Goal: Information Seeking & Learning: Learn about a topic

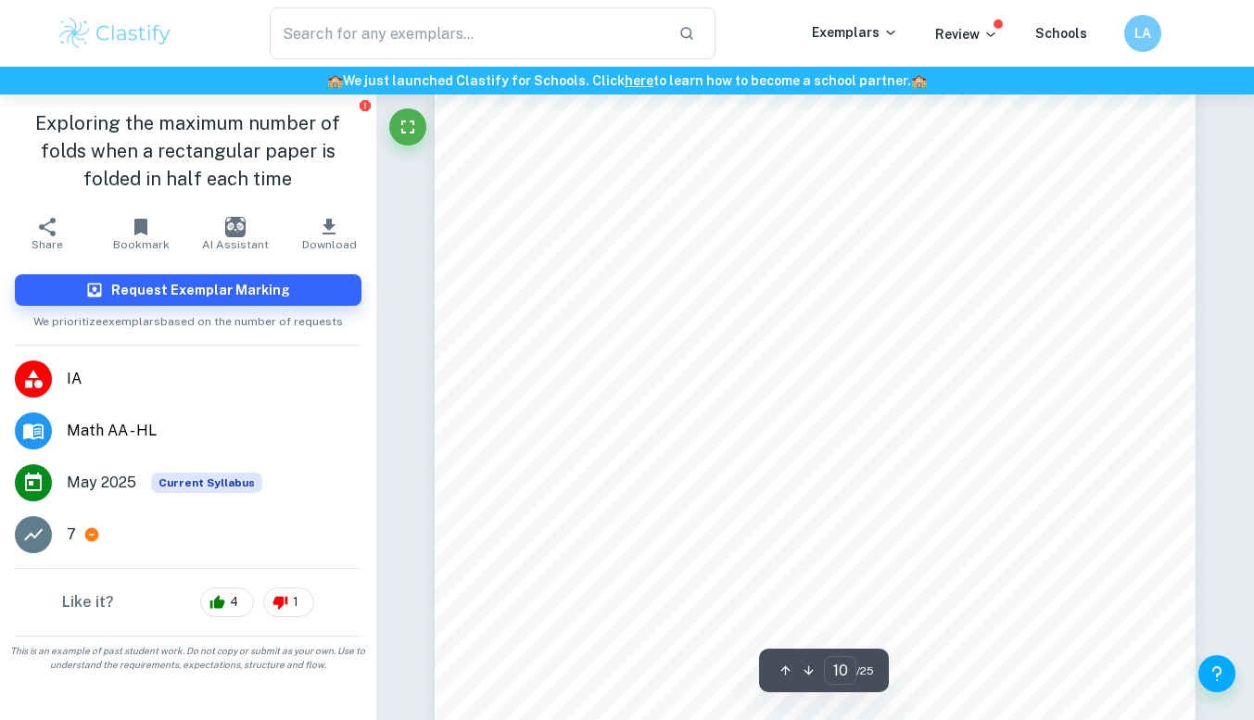
scroll to position [10259, 0]
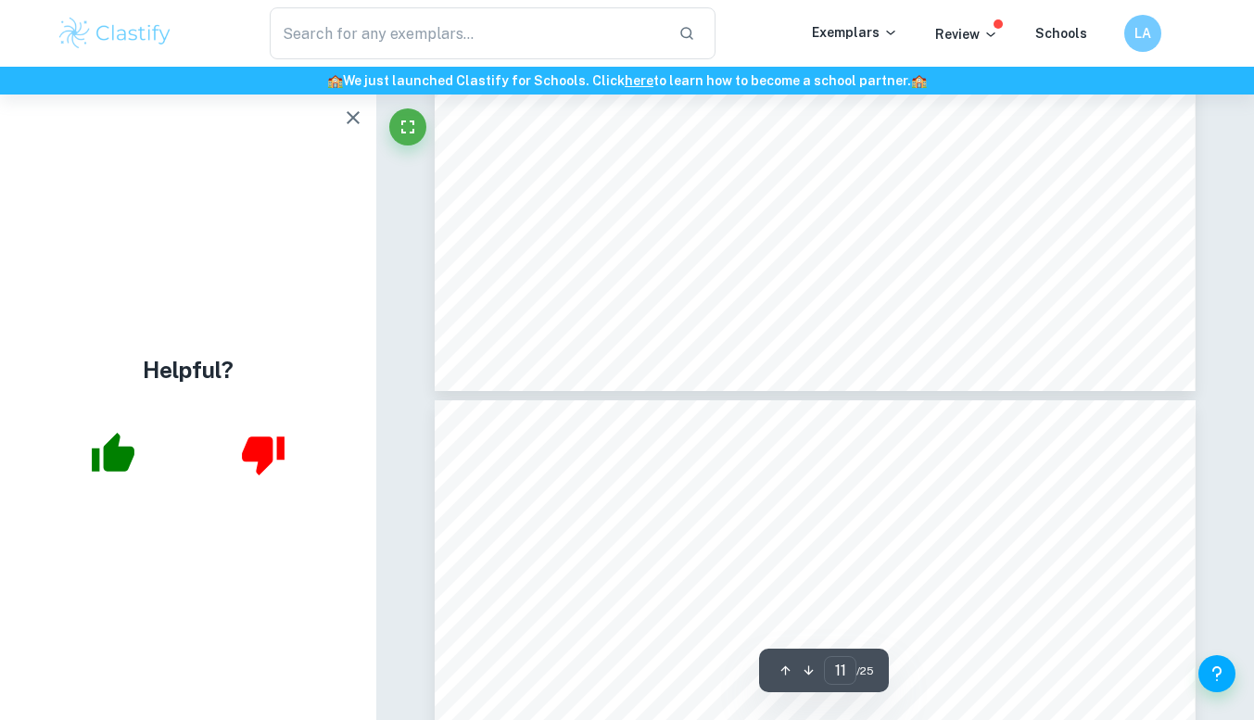
type input "12"
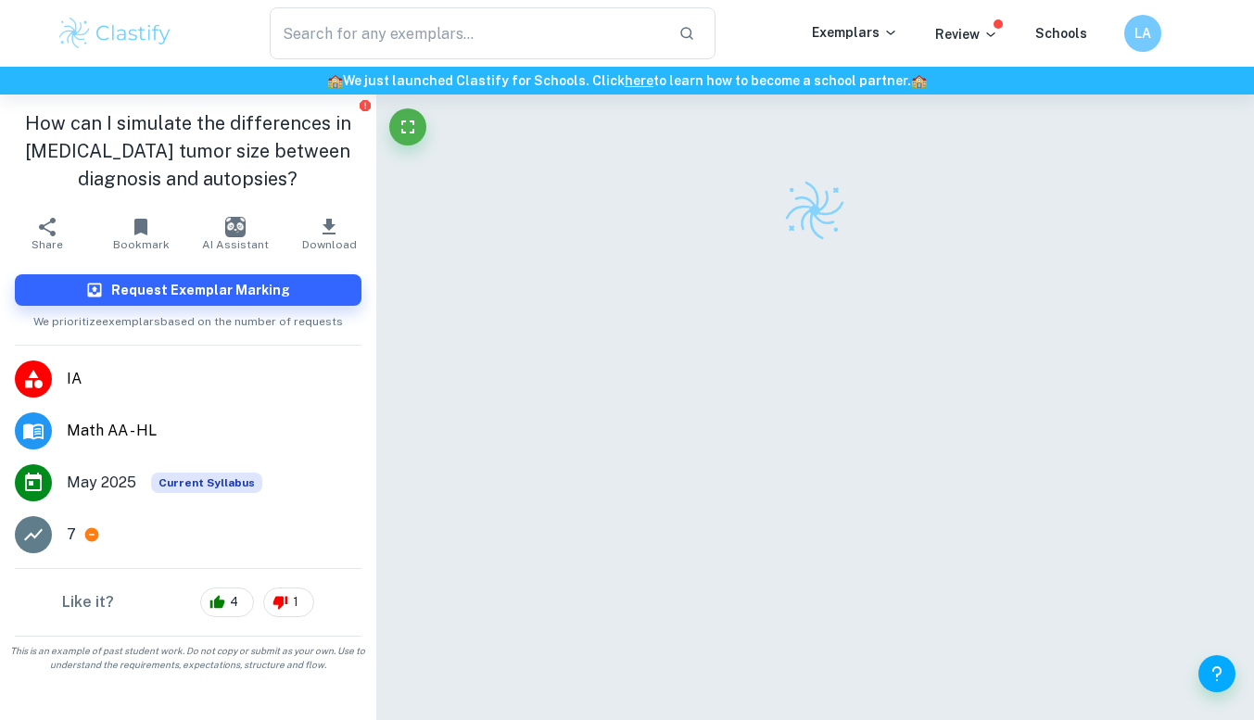
scroll to position [95, 0]
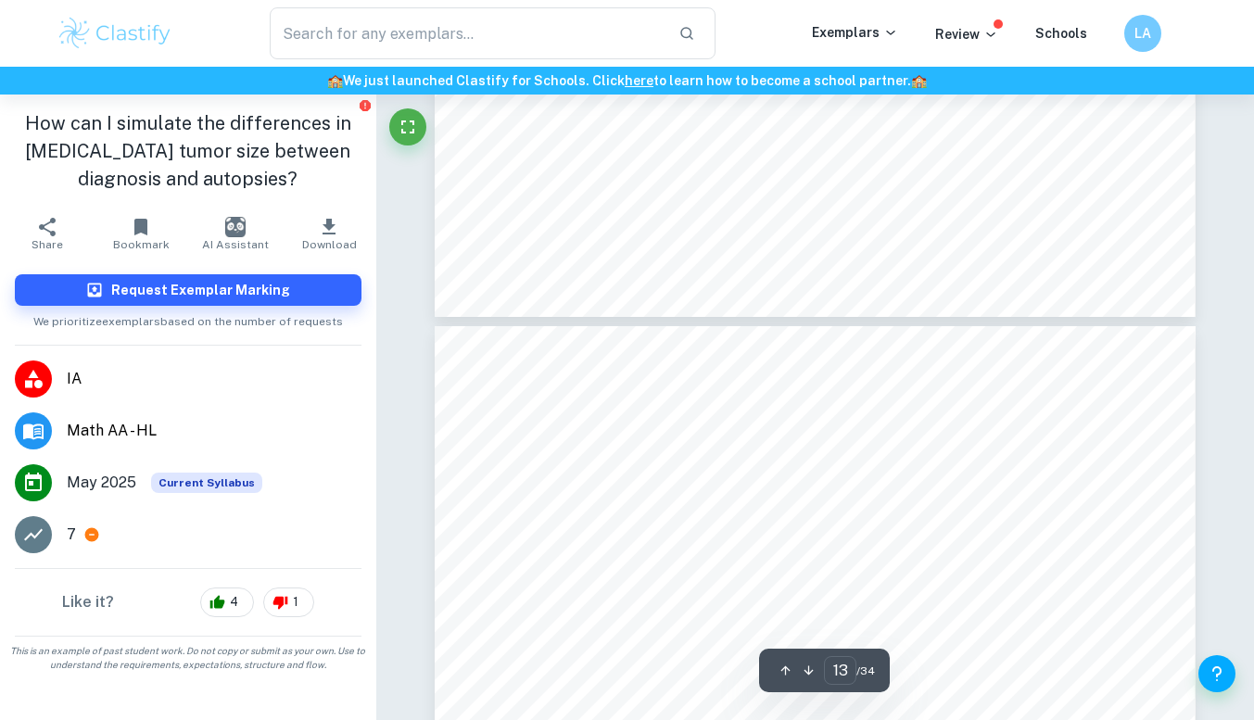
type input "14"
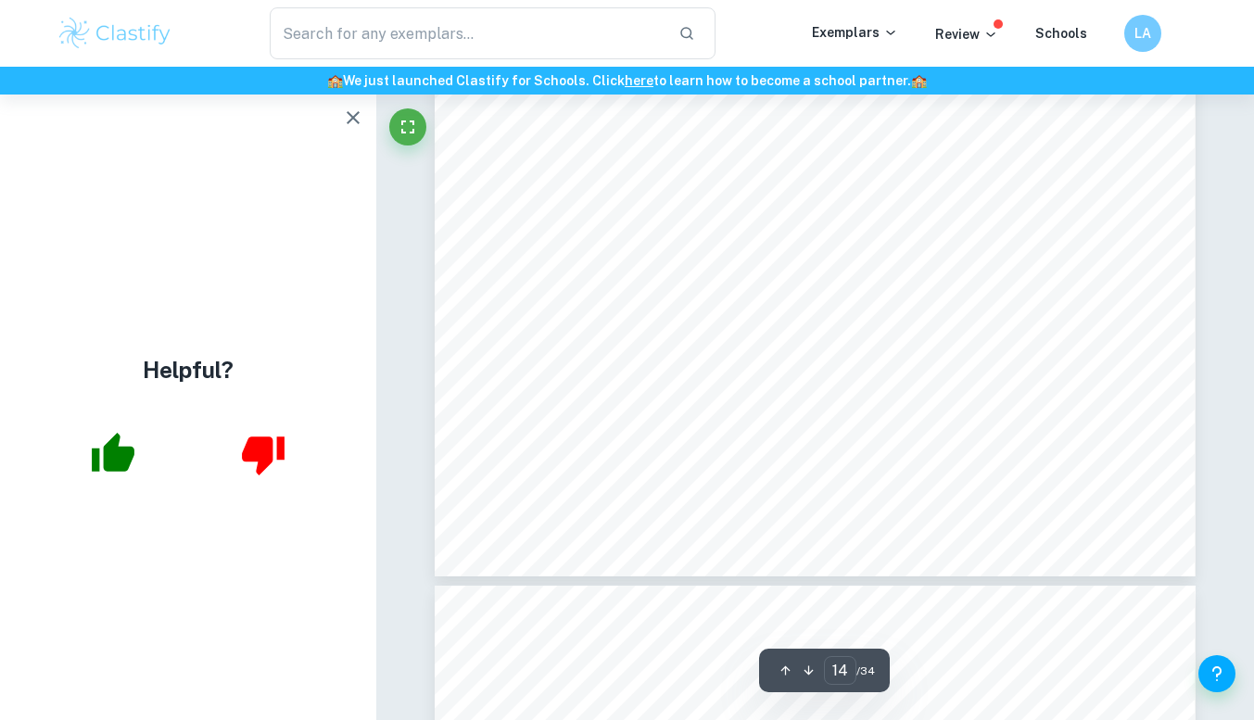
scroll to position [13561, 0]
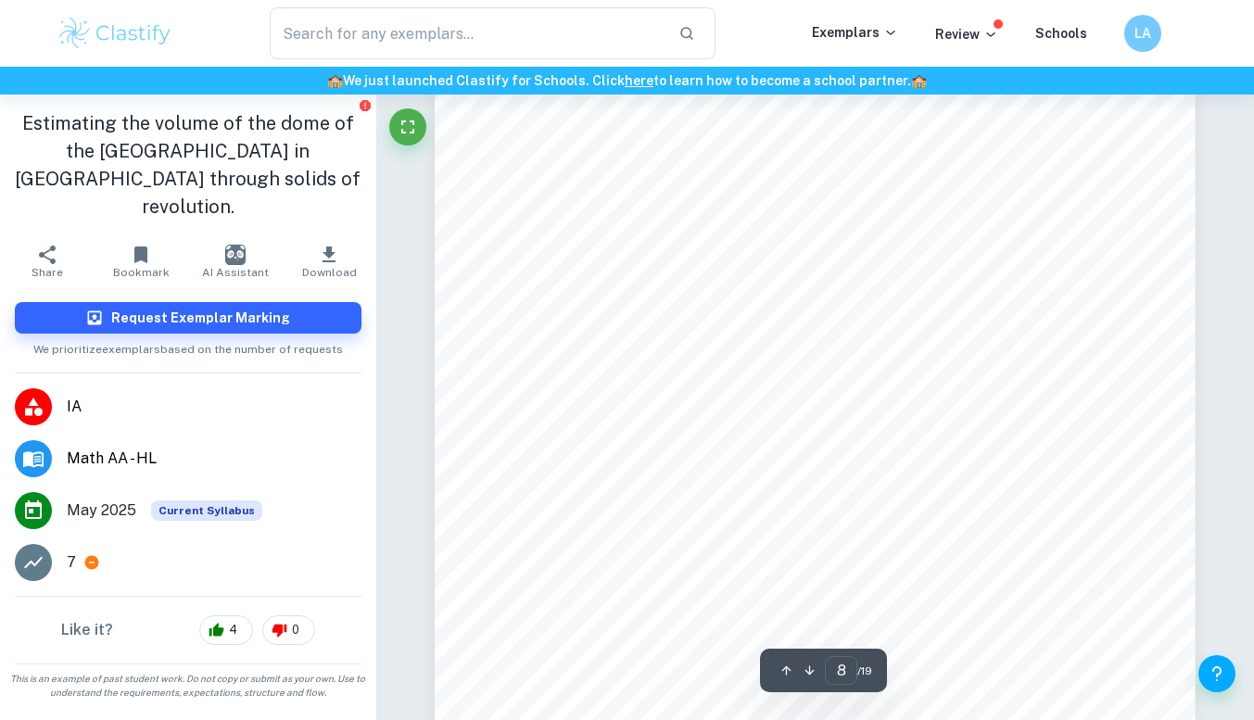
scroll to position [8012, 0]
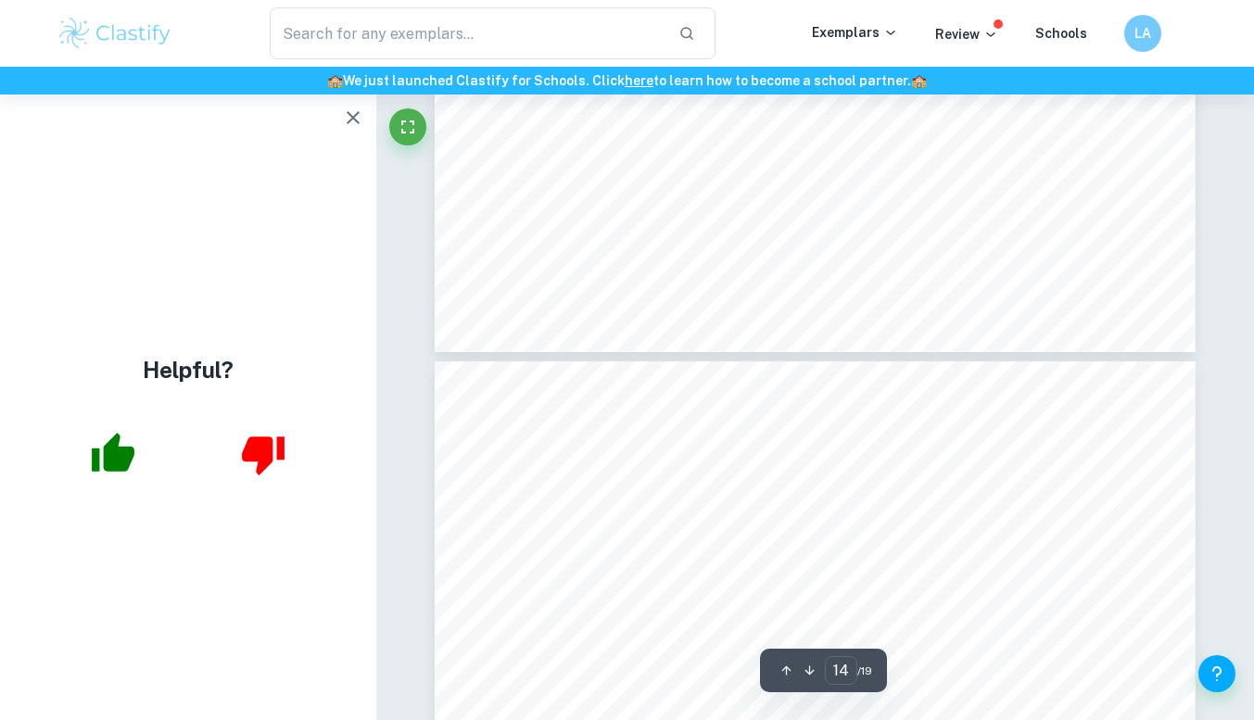
type input "15"
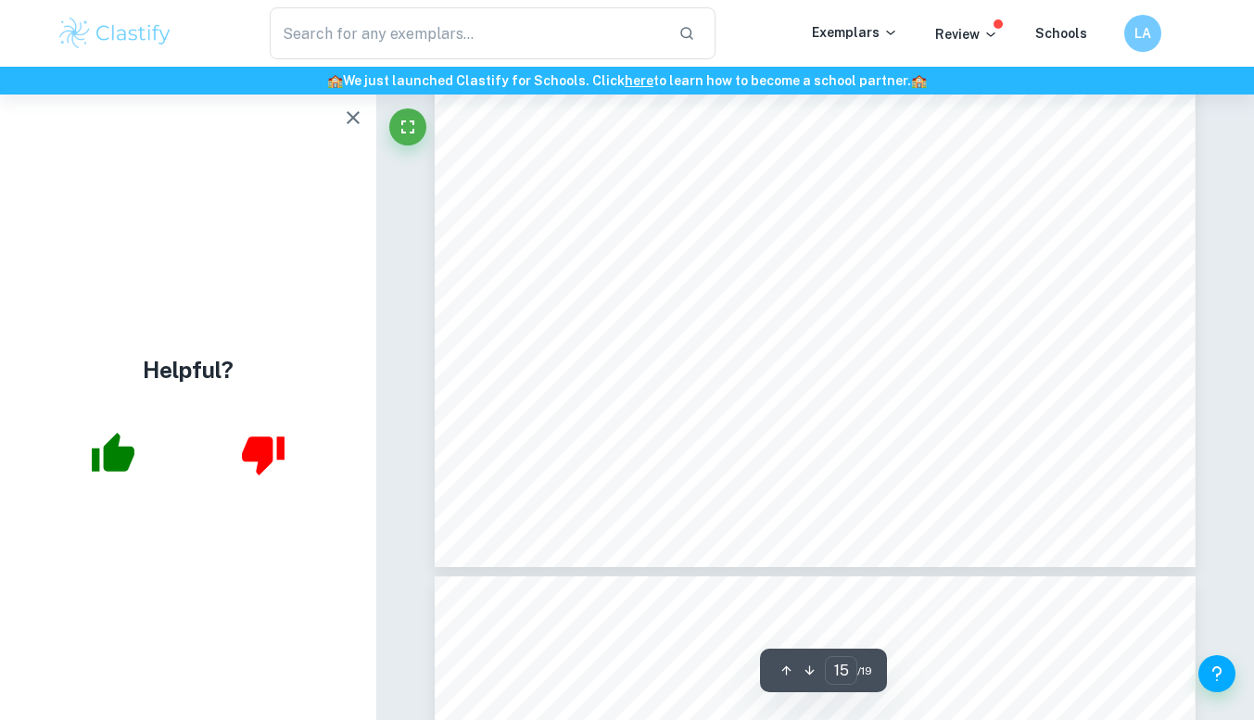
scroll to position [15919, 0]
